Goal: Transaction & Acquisition: Purchase product/service

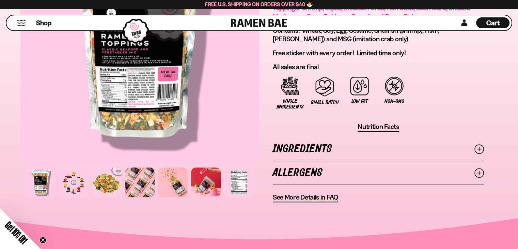
scroll to position [477, 0]
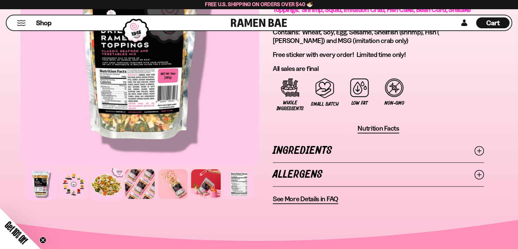
click at [102, 177] on div at bounding box center [107, 184] width 32 height 32
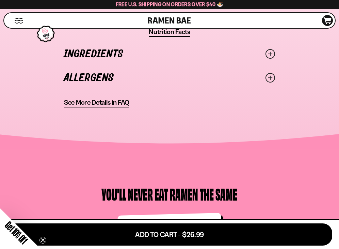
scroll to position [783, 0]
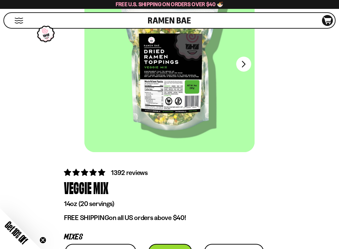
scroll to position [34, 0]
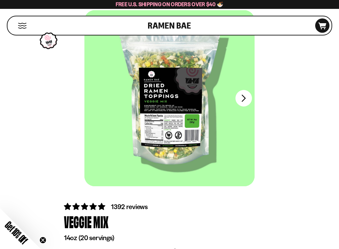
click at [248, 97] on button "FADCB6FD-DFAB-4417-9F21-029242090B77" at bounding box center [244, 98] width 16 height 16
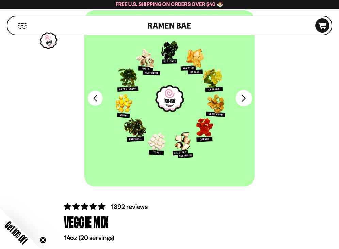
click at [248, 97] on button "FADCB6FD-DFAB-4417-9F21-029242090B77" at bounding box center [244, 98] width 16 height 16
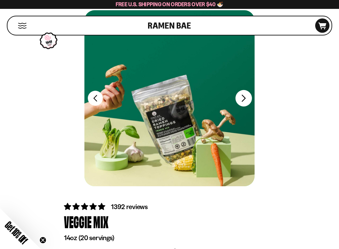
click at [248, 97] on button "FADCB6FD-DFAB-4417-9F21-029242090B77" at bounding box center [244, 98] width 16 height 16
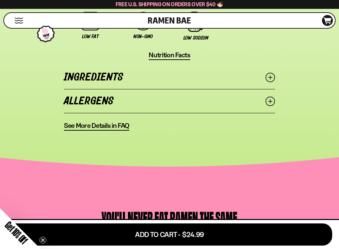
scroll to position [715, 0]
